Goal: Task Accomplishment & Management: Use online tool/utility

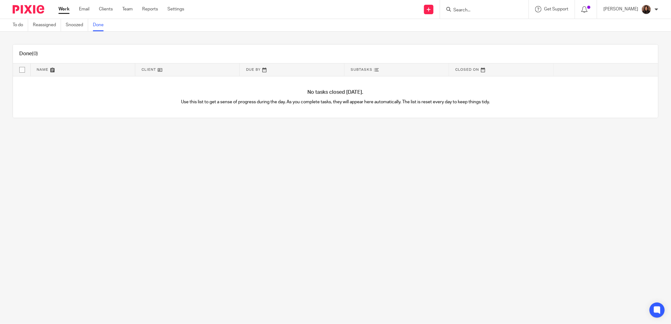
click at [480, 8] on input "Search" at bounding box center [481, 11] width 57 height 6
type input "venture"
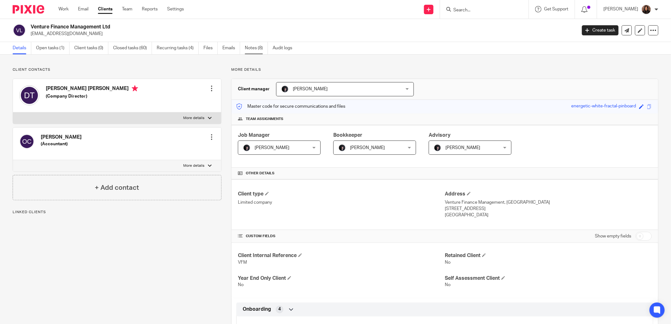
click at [251, 48] on link "Notes (8)" at bounding box center [256, 48] width 23 height 12
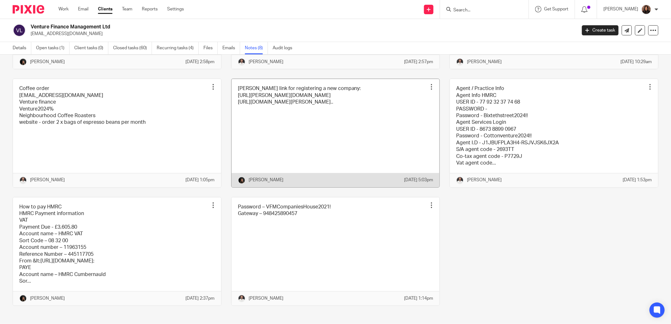
scroll to position [117, 0]
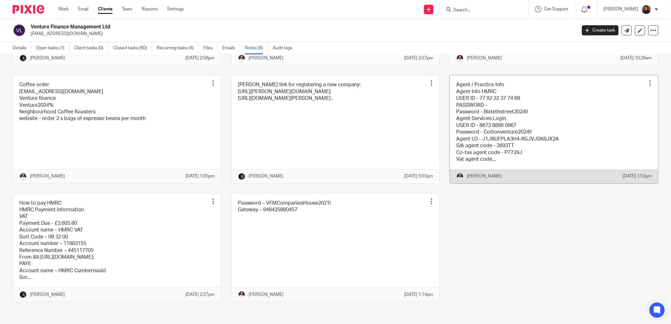
click at [524, 108] on link at bounding box center [554, 129] width 208 height 108
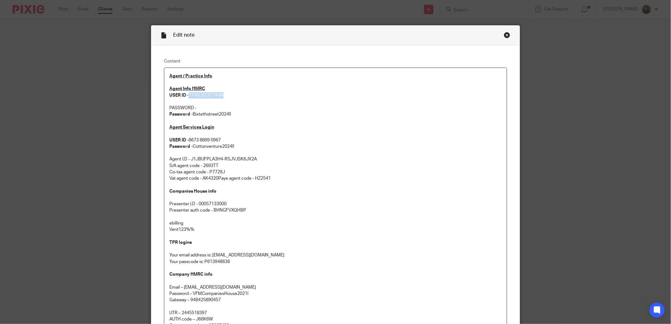
drag, startPoint x: 225, startPoint y: 95, endPoint x: 187, endPoint y: 97, distance: 37.6
click at [187, 97] on p "Agent Info HMRC USER ID - 77 92 32 37 74 68" at bounding box center [335, 92] width 332 height 13
copy p "77 92 32 37 74 68"
drag, startPoint x: 232, startPoint y: 115, endPoint x: 191, endPoint y: 117, distance: 40.8
click at [191, 117] on p "Password - Bixtethstreet2024!!" at bounding box center [335, 114] width 332 height 6
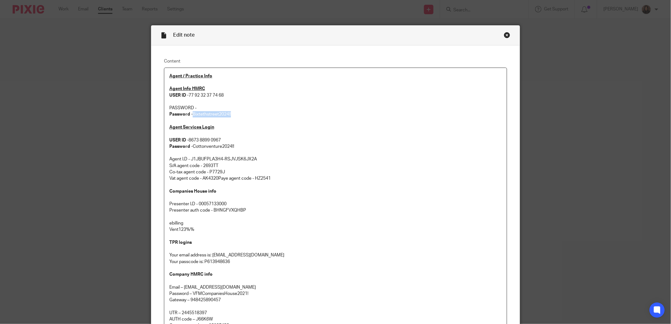
copy p "Bixtethstreet2024!!"
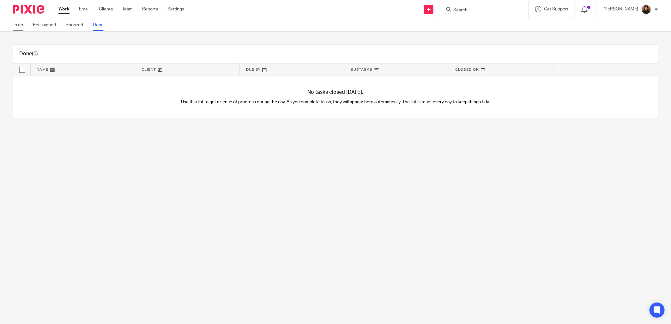
click at [23, 27] on link "To do" at bounding box center [20, 25] width 15 height 12
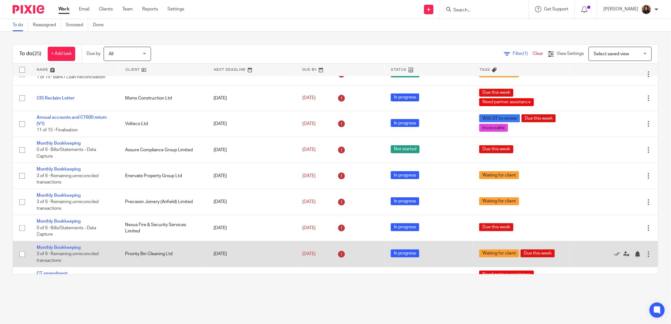
scroll to position [117, 0]
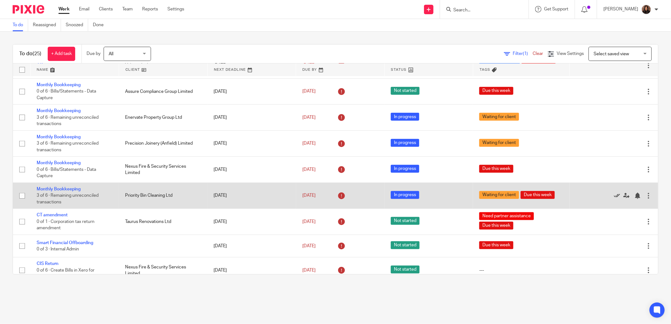
click at [614, 197] on icon at bounding box center [617, 196] width 6 height 6
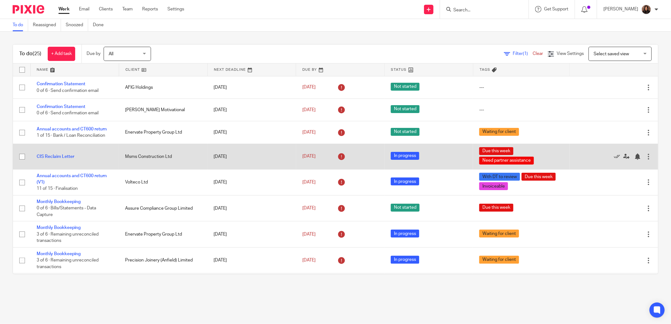
scroll to position [58, 0]
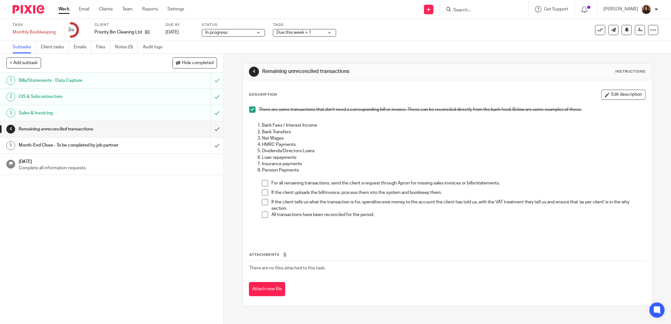
click at [263, 184] on span at bounding box center [265, 183] width 6 height 6
click at [262, 191] on span at bounding box center [265, 193] width 6 height 6
click at [262, 203] on span at bounding box center [265, 202] width 6 height 6
click at [263, 213] on span at bounding box center [265, 215] width 6 height 6
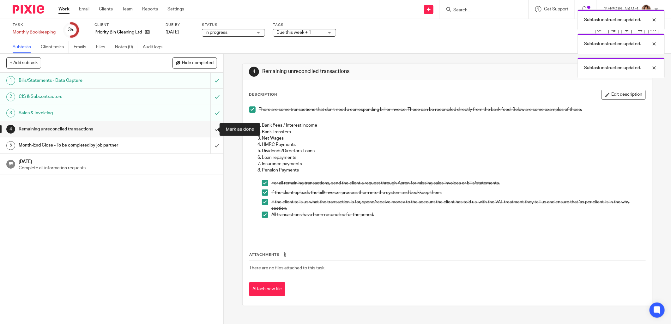
click at [209, 127] on input "submit" at bounding box center [111, 129] width 223 height 16
